Goal: Information Seeking & Learning: Understand process/instructions

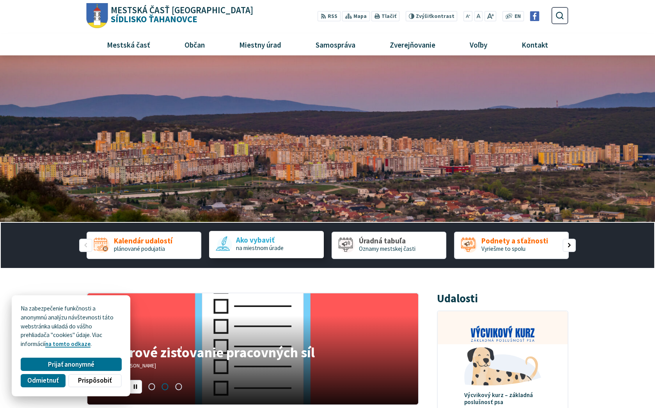
click at [259, 248] on span "na miestnom úrade" at bounding box center [260, 247] width 48 height 7
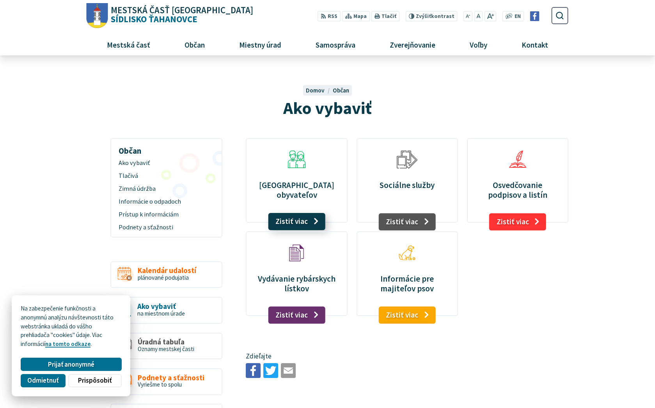
click at [297, 223] on link "Zistiť viac" at bounding box center [296, 221] width 57 height 17
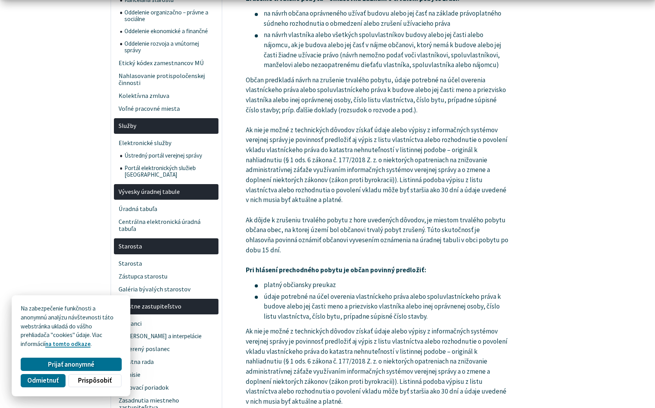
scroll to position [654, 0]
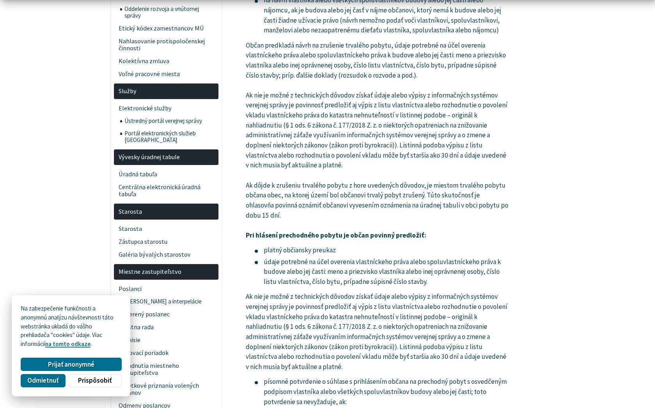
drag, startPoint x: 53, startPoint y: 382, endPoint x: 244, endPoint y: 265, distance: 224.3
click at [53, 382] on span "Odmietnuť" at bounding box center [42, 380] width 31 height 8
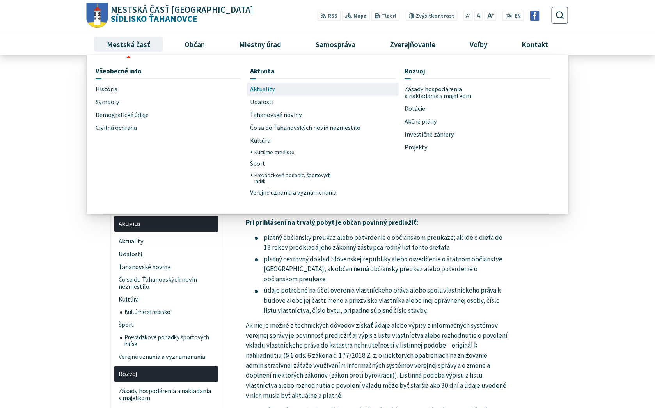
scroll to position [2, 0]
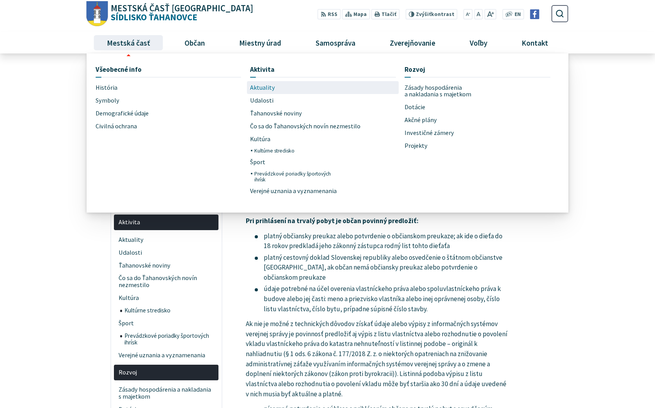
click at [263, 90] on span "Aktuality" at bounding box center [262, 87] width 25 height 13
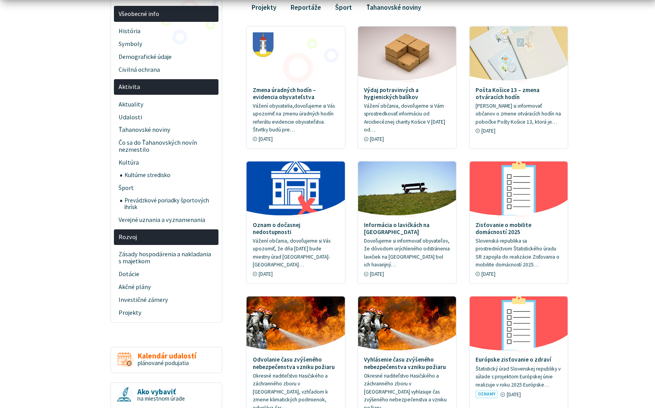
scroll to position [220, 0]
